Goal: Transaction & Acquisition: Purchase product/service

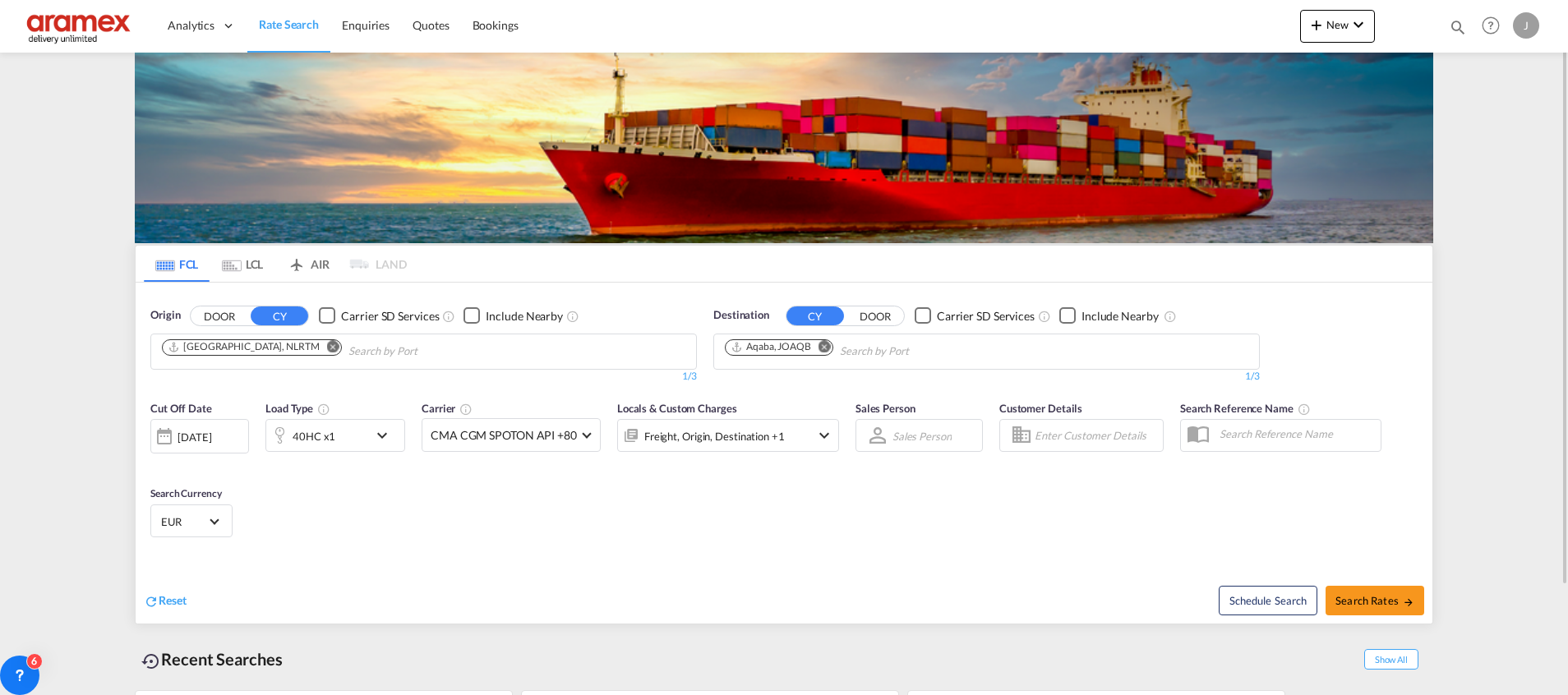
click at [457, 348] on md-chips-wrap "[GEOGRAPHIC_DATA], NLRTM" at bounding box center [335, 350] width 351 height 31
click at [327, 347] on md-icon "Remove" at bounding box center [333, 346] width 12 height 12
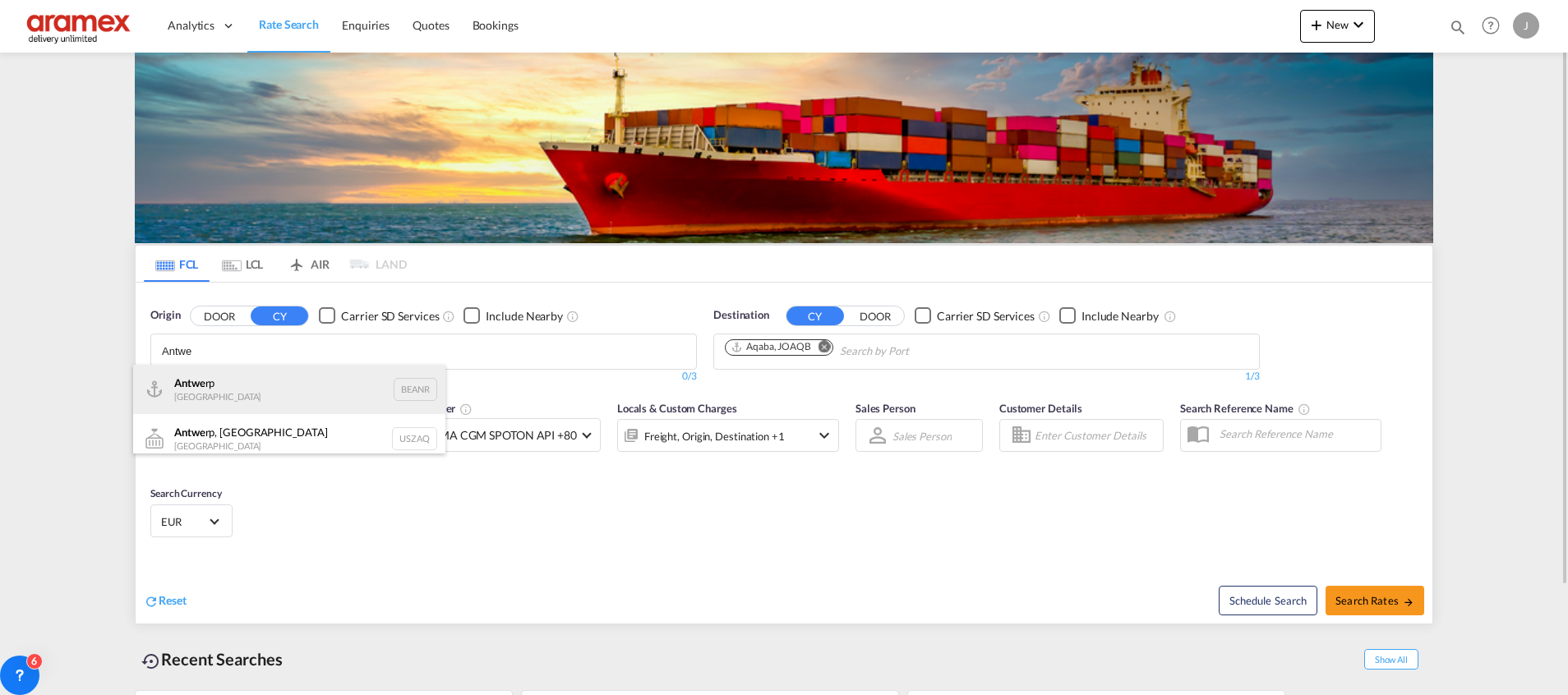
type input "Antwe"
click at [233, 393] on div "Antwe rp [GEOGRAPHIC_DATA] BEANR" at bounding box center [289, 389] width 312 height 49
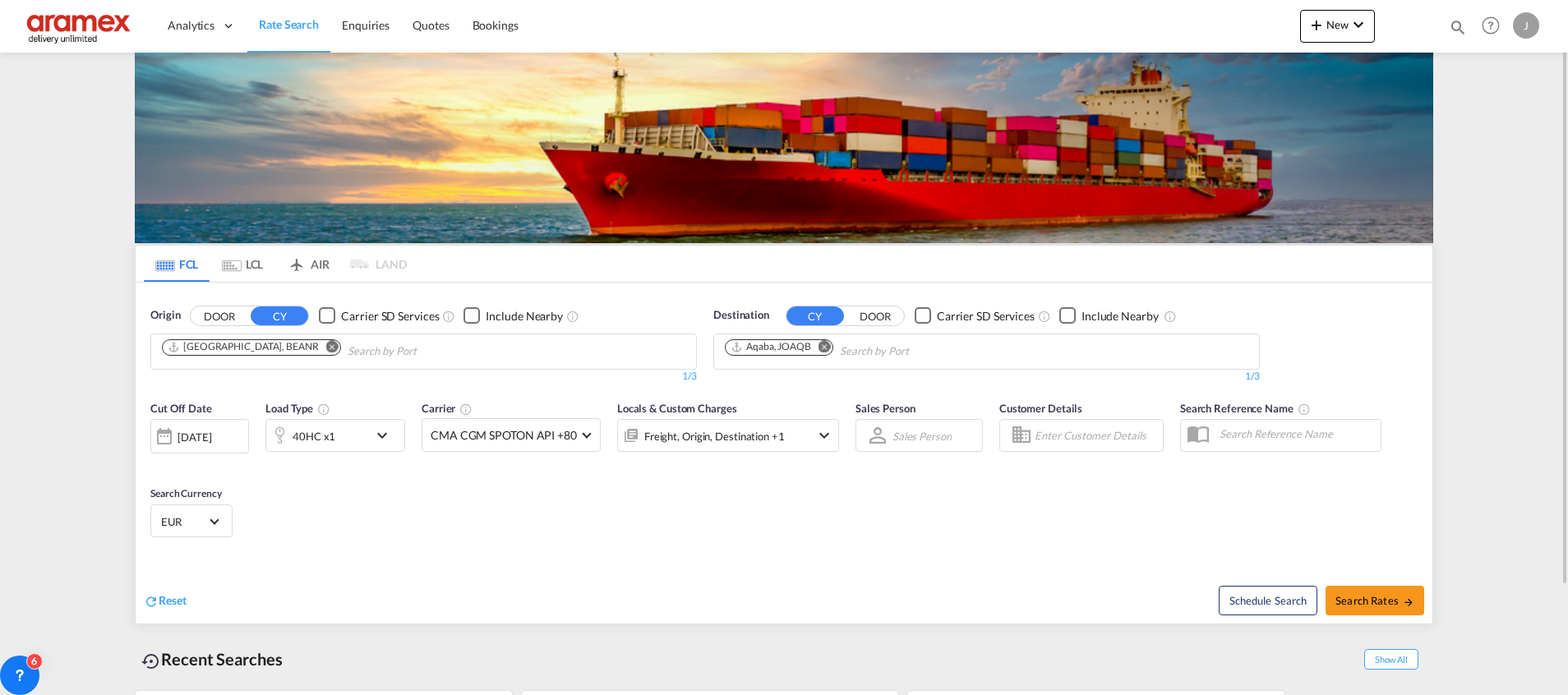
click at [825, 346] on md-icon "Remove" at bounding box center [825, 346] width 12 height 12
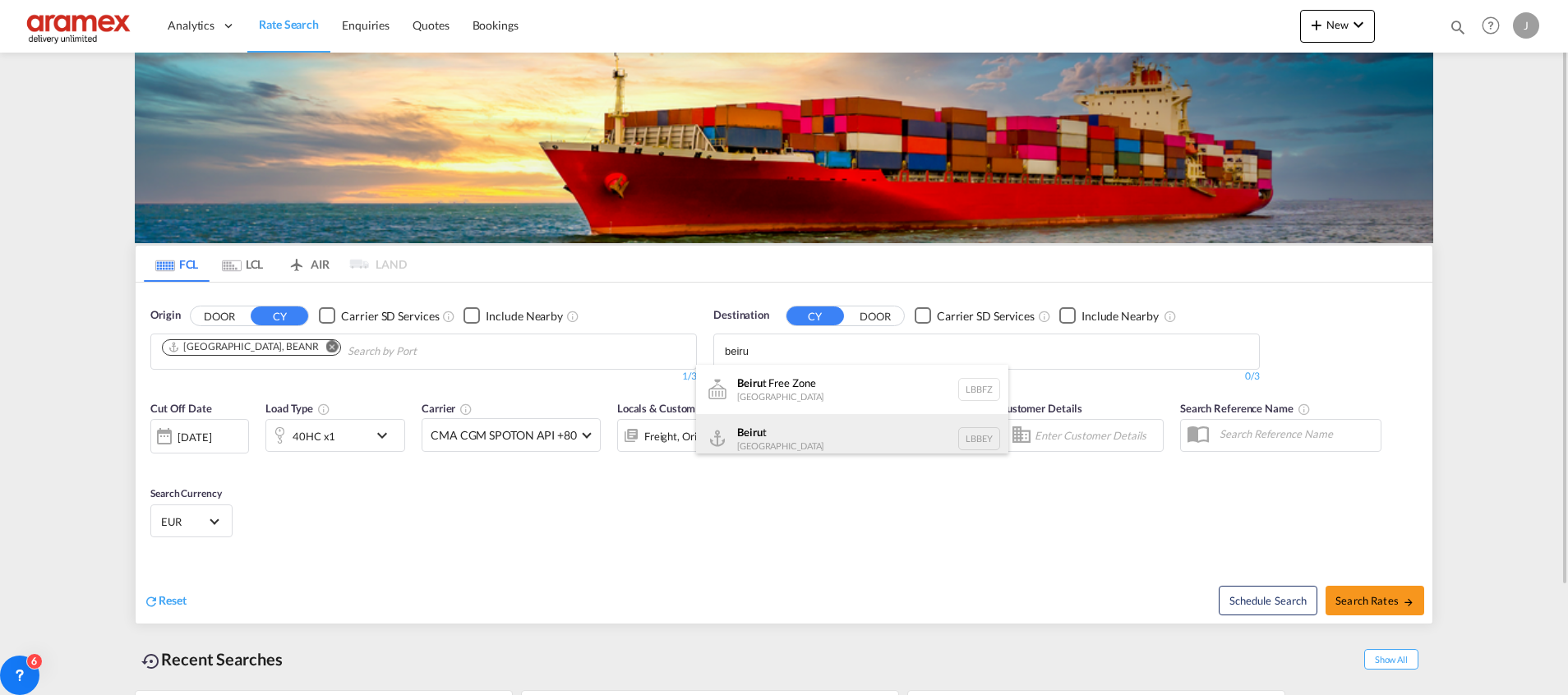
type input "beiru"
click at [796, 424] on div "Beiru t [GEOGRAPHIC_DATA] LBBEY" at bounding box center [852, 439] width 312 height 49
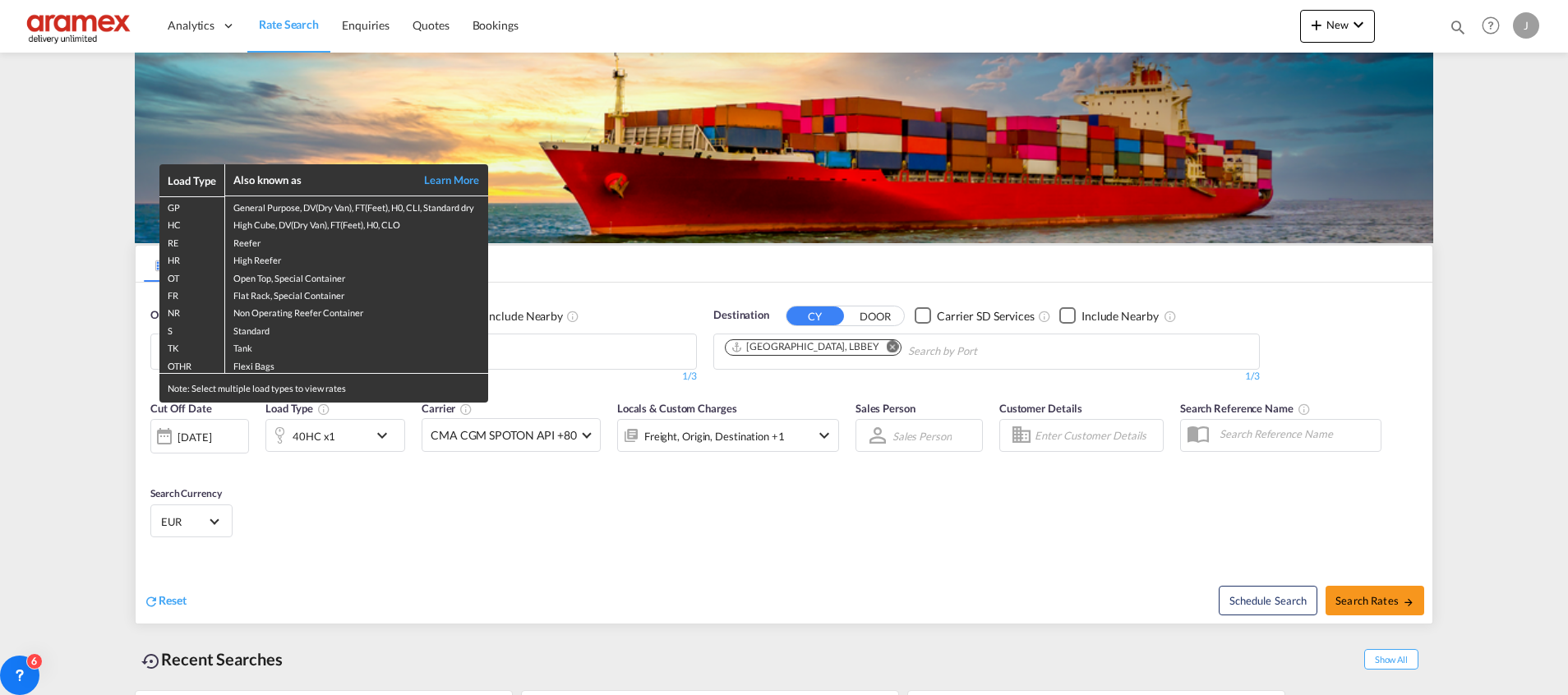
click at [311, 422] on div "Load Type Also known as Learn More GP General Purpose, DV(Dry Van), FT(Feet), H…" at bounding box center [784, 347] width 1568 height 695
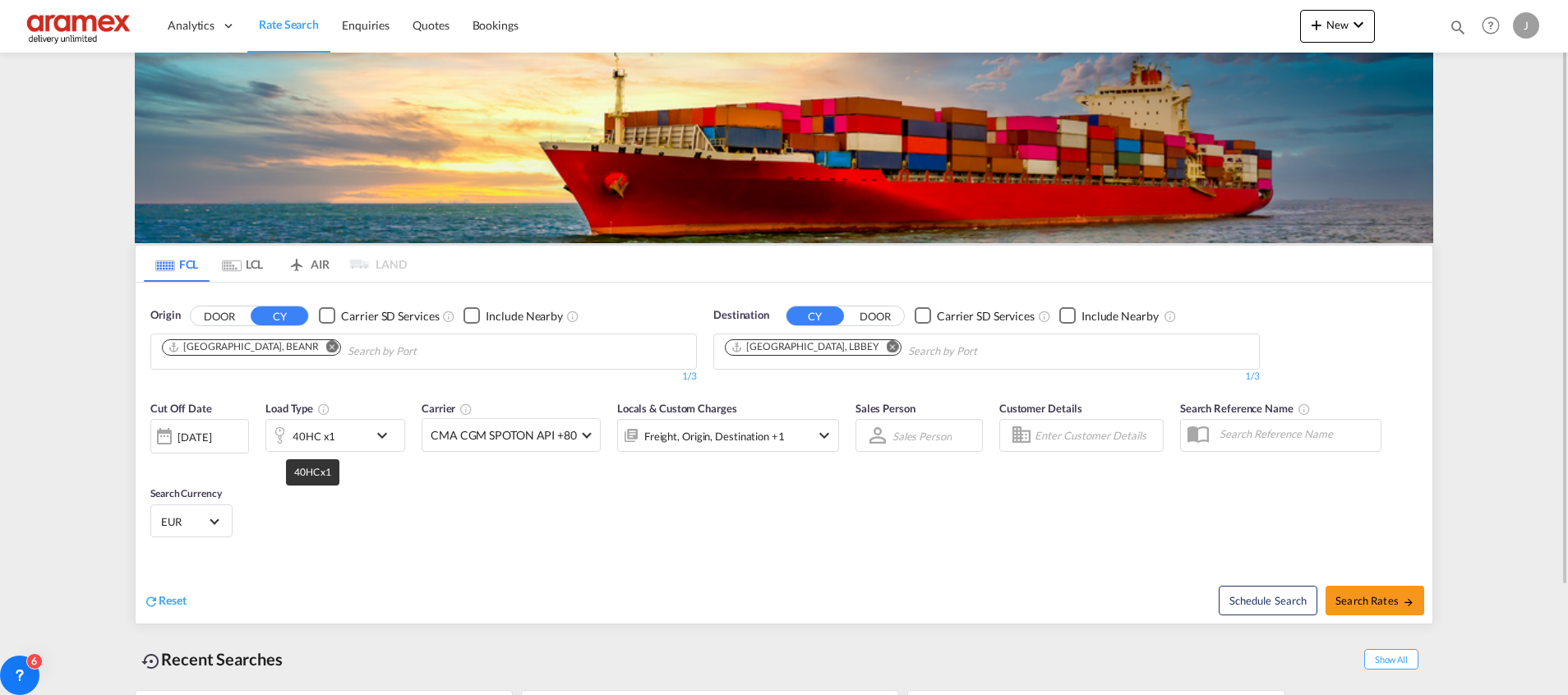
click at [313, 437] on div "40HC x1" at bounding box center [314, 436] width 43 height 23
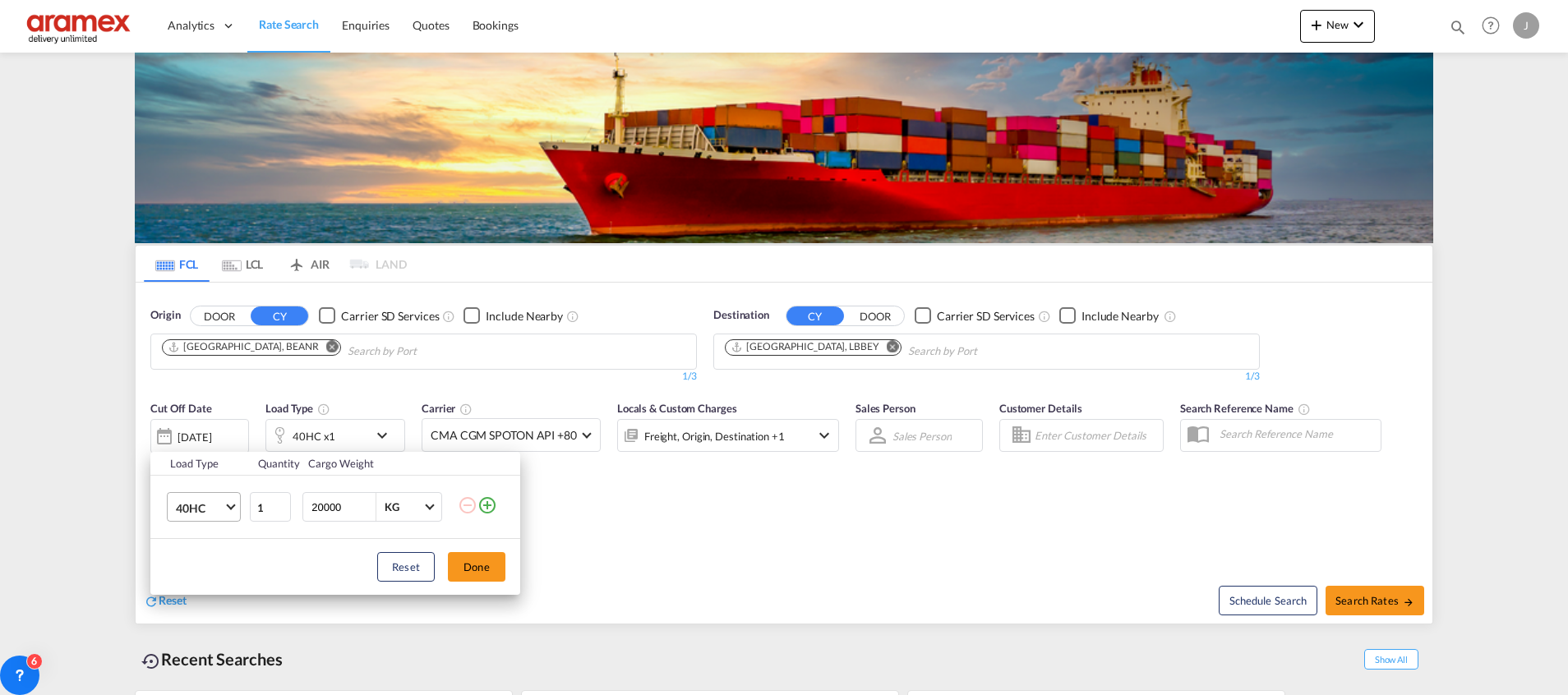
click at [187, 504] on span "40HC" at bounding box center [200, 508] width 48 height 17
click at [199, 430] on div "20GP" at bounding box center [190, 429] width 29 height 17
click at [479, 566] on button "Done" at bounding box center [476, 567] width 57 height 30
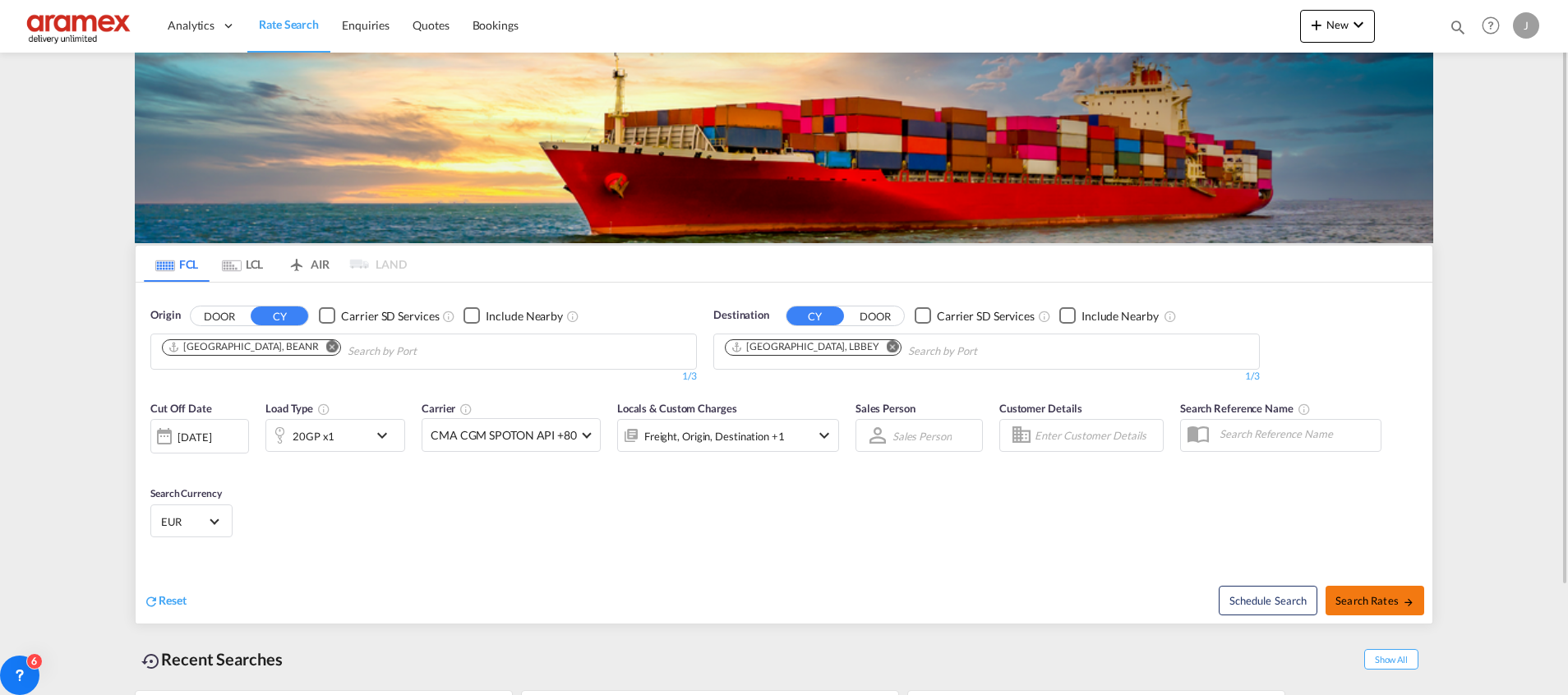
click at [1364, 601] on span "Search Rates" at bounding box center [1375, 600] width 79 height 13
type input "BEANR to LBBEY / [DATE]"
